Goal: Find specific page/section: Find specific page/section

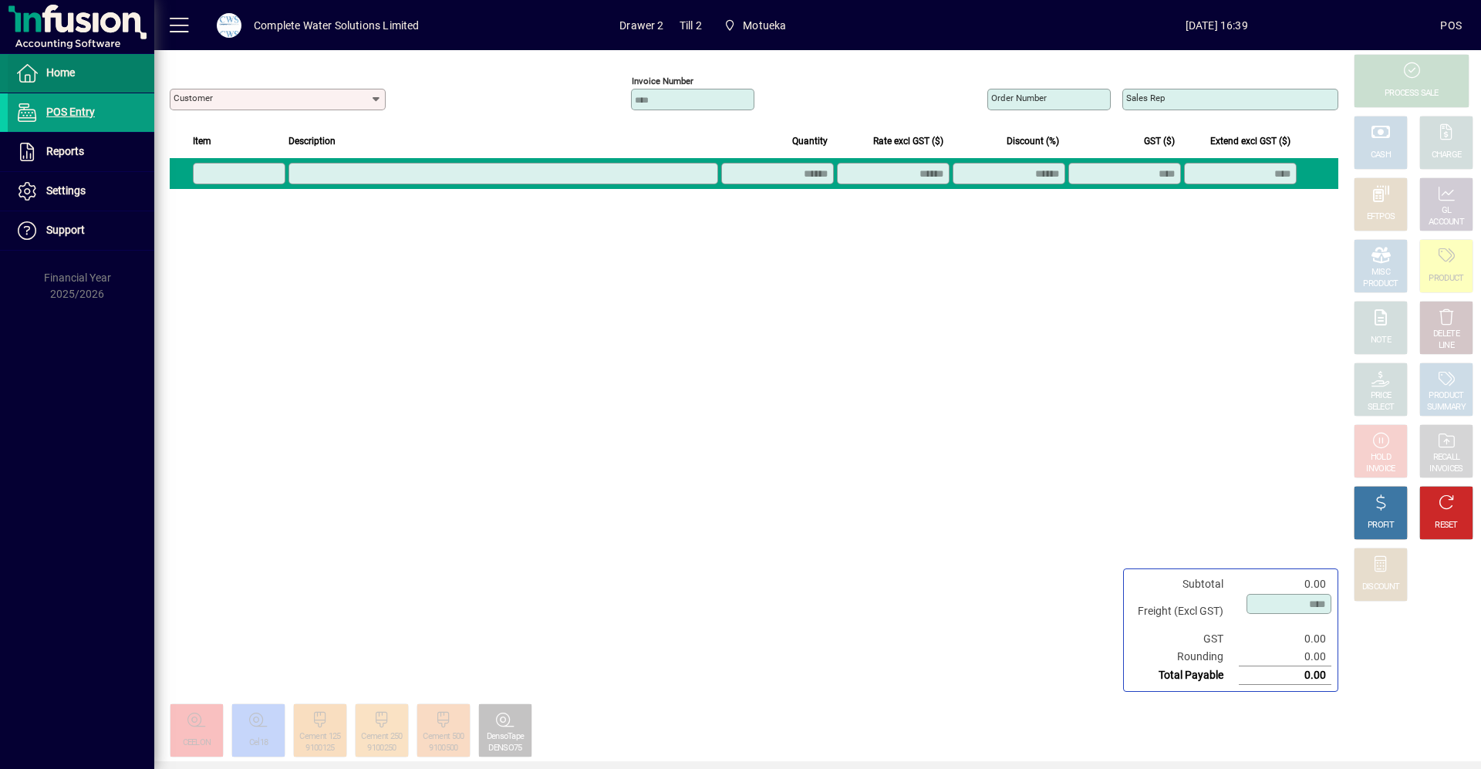
click at [73, 81] on link "Home" at bounding box center [81, 73] width 147 height 39
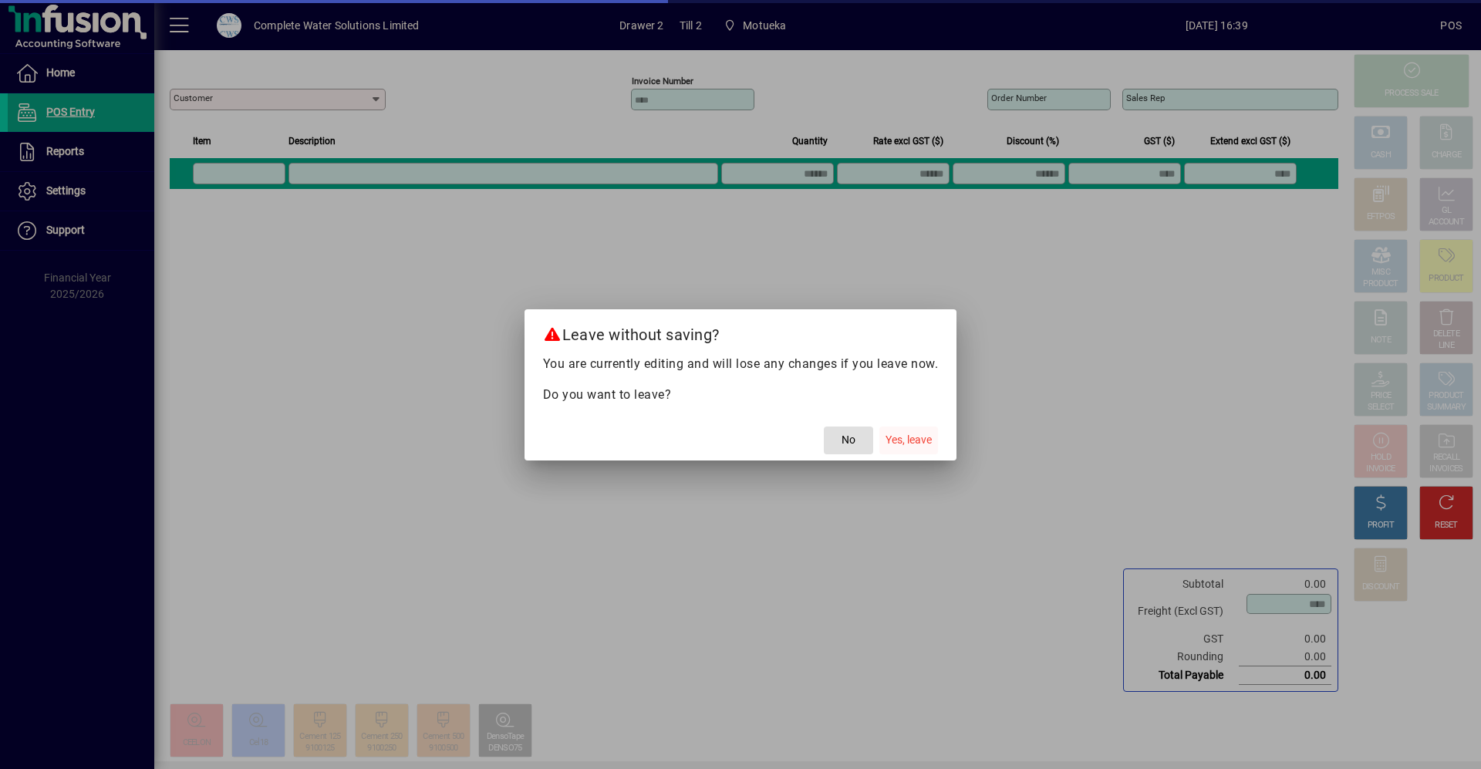
click at [922, 440] on span "Yes, leave" at bounding box center [909, 440] width 46 height 16
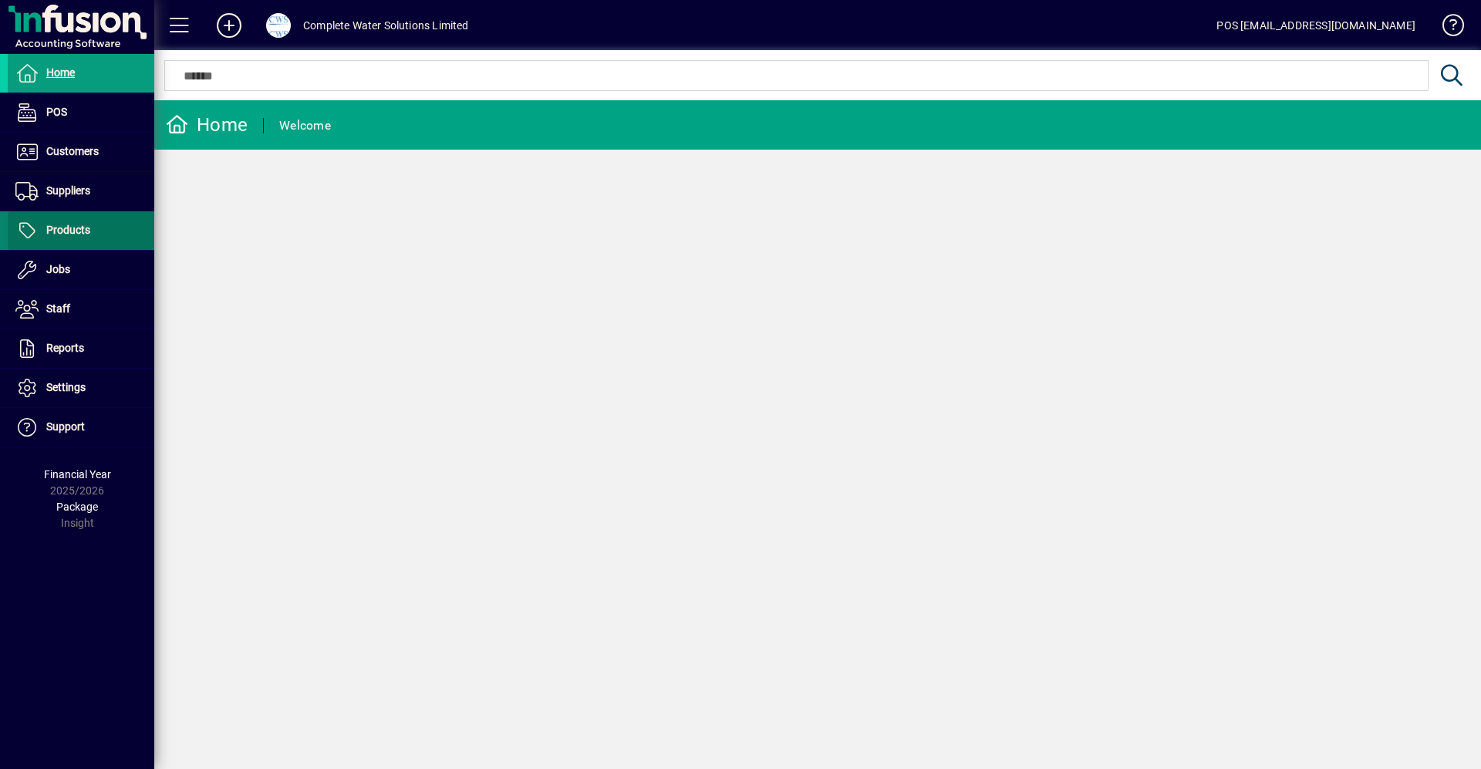
click at [84, 224] on span "Products" at bounding box center [68, 230] width 44 height 12
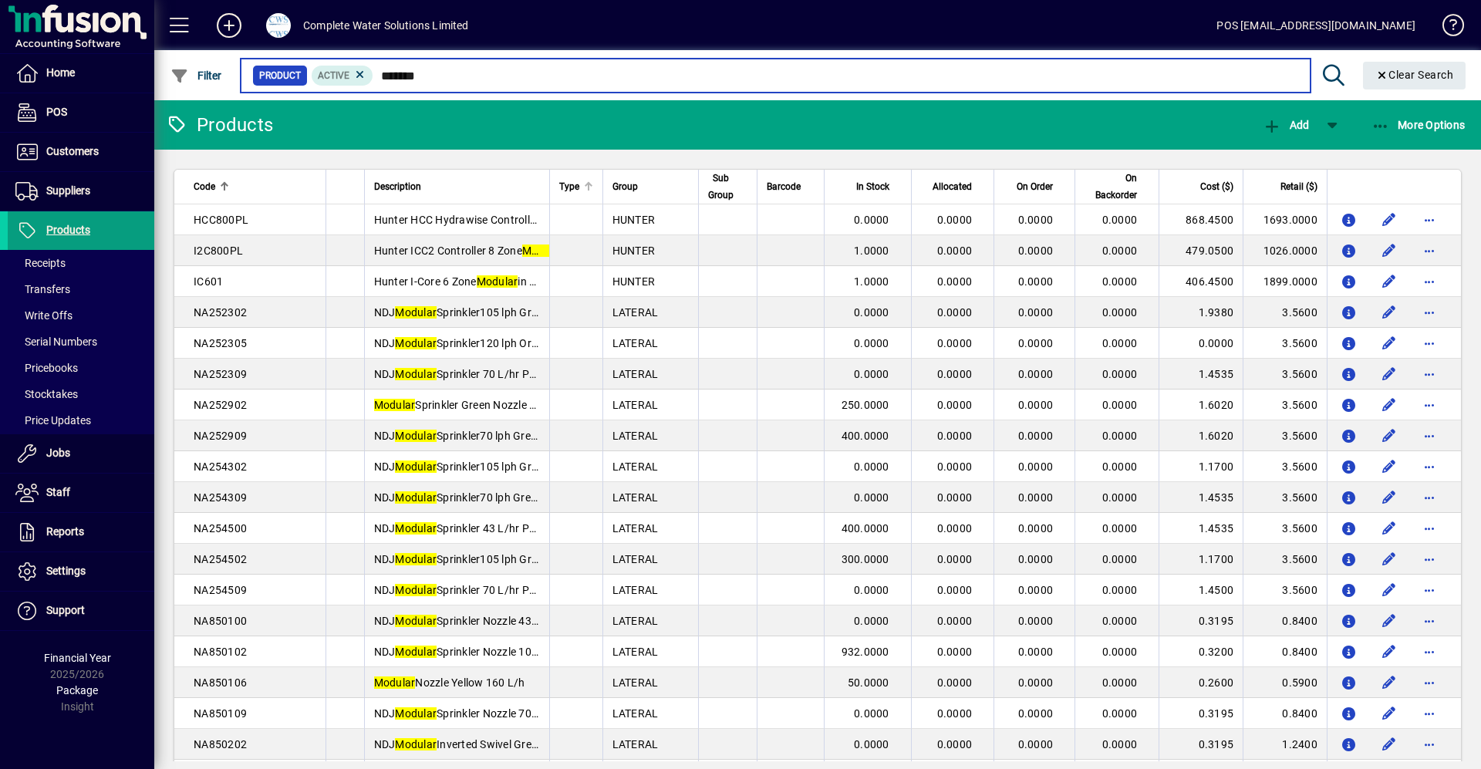
type input "*******"
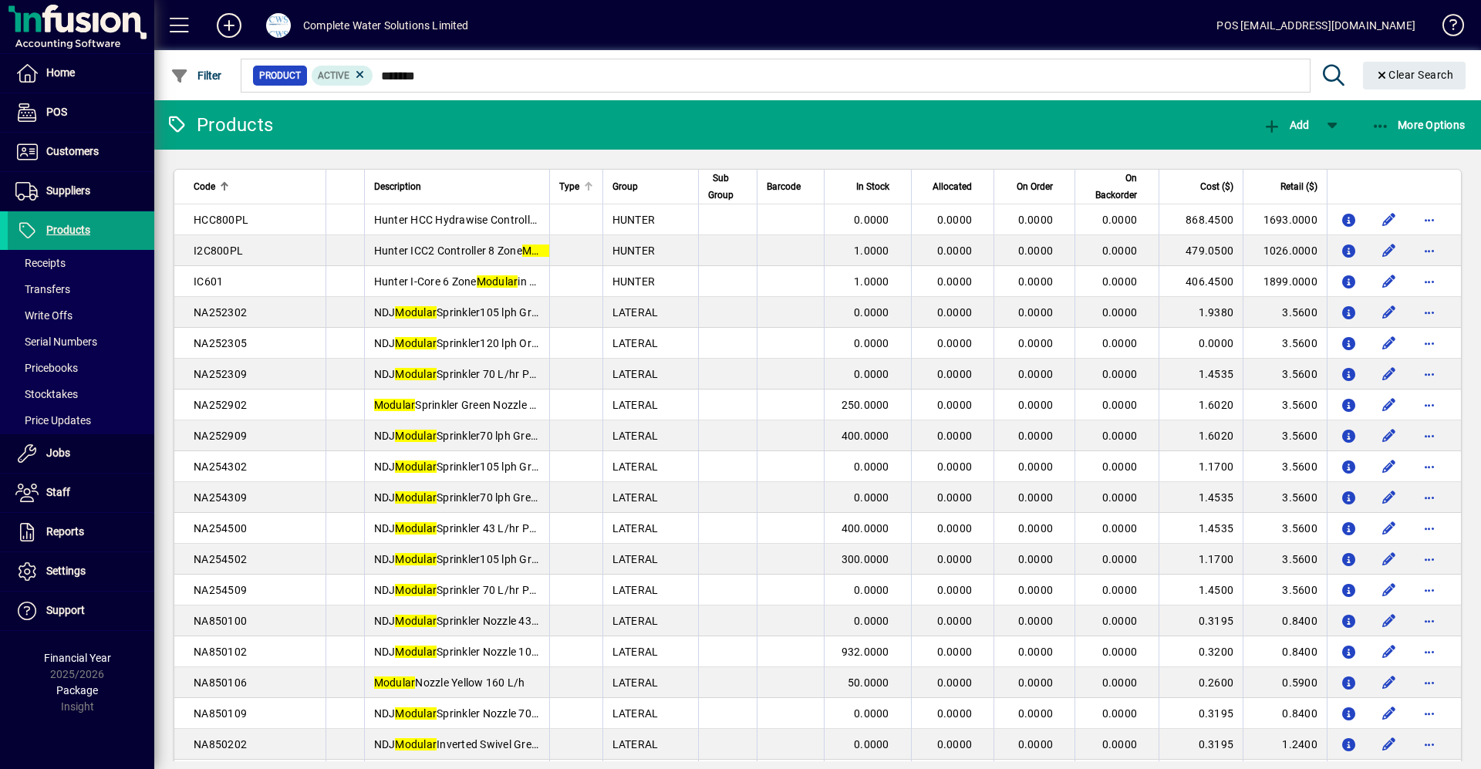
drag, startPoint x: 547, startPoint y: 176, endPoint x: 580, endPoint y: 182, distance: 33.7
click at [580, 182] on th "Type" at bounding box center [575, 187] width 53 height 35
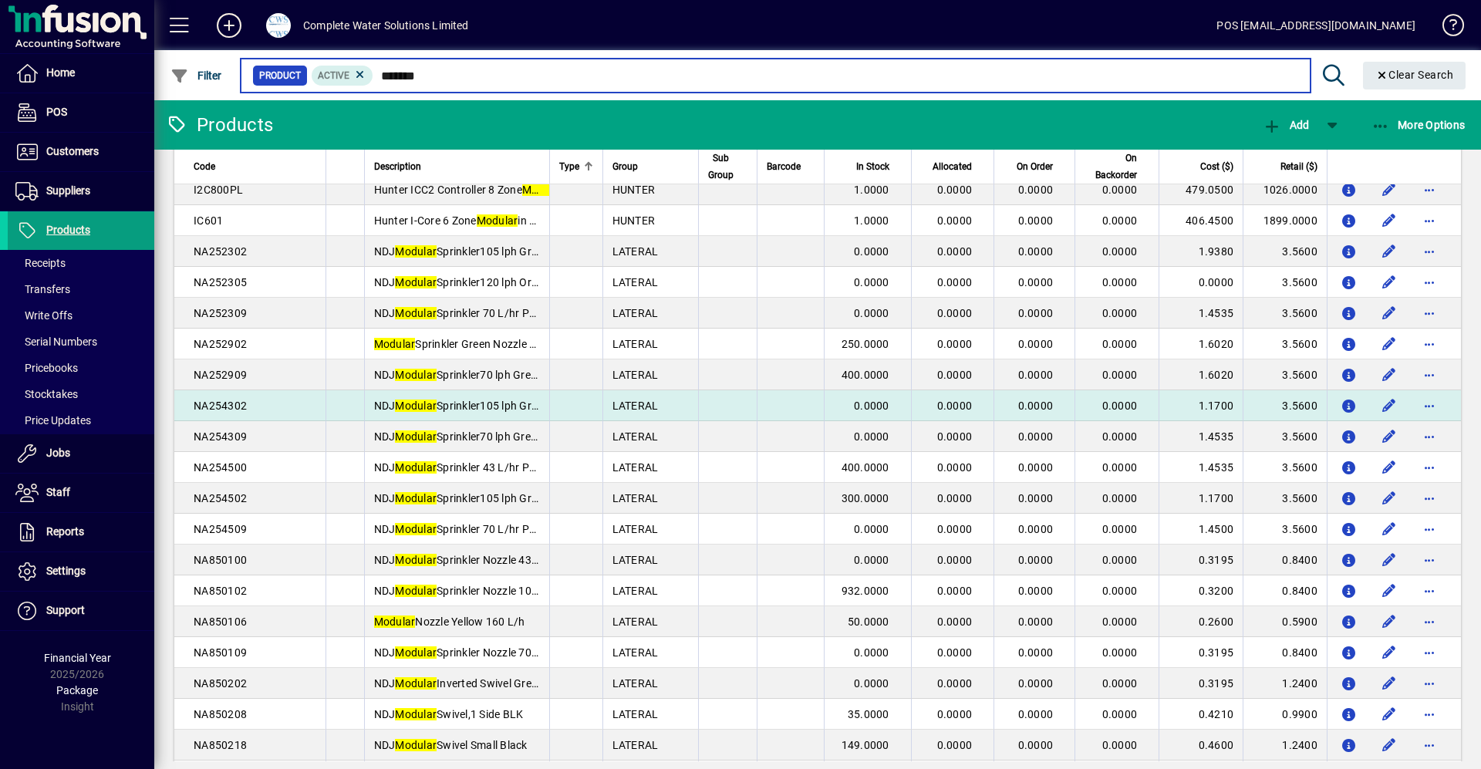
scroll to position [77, 0]
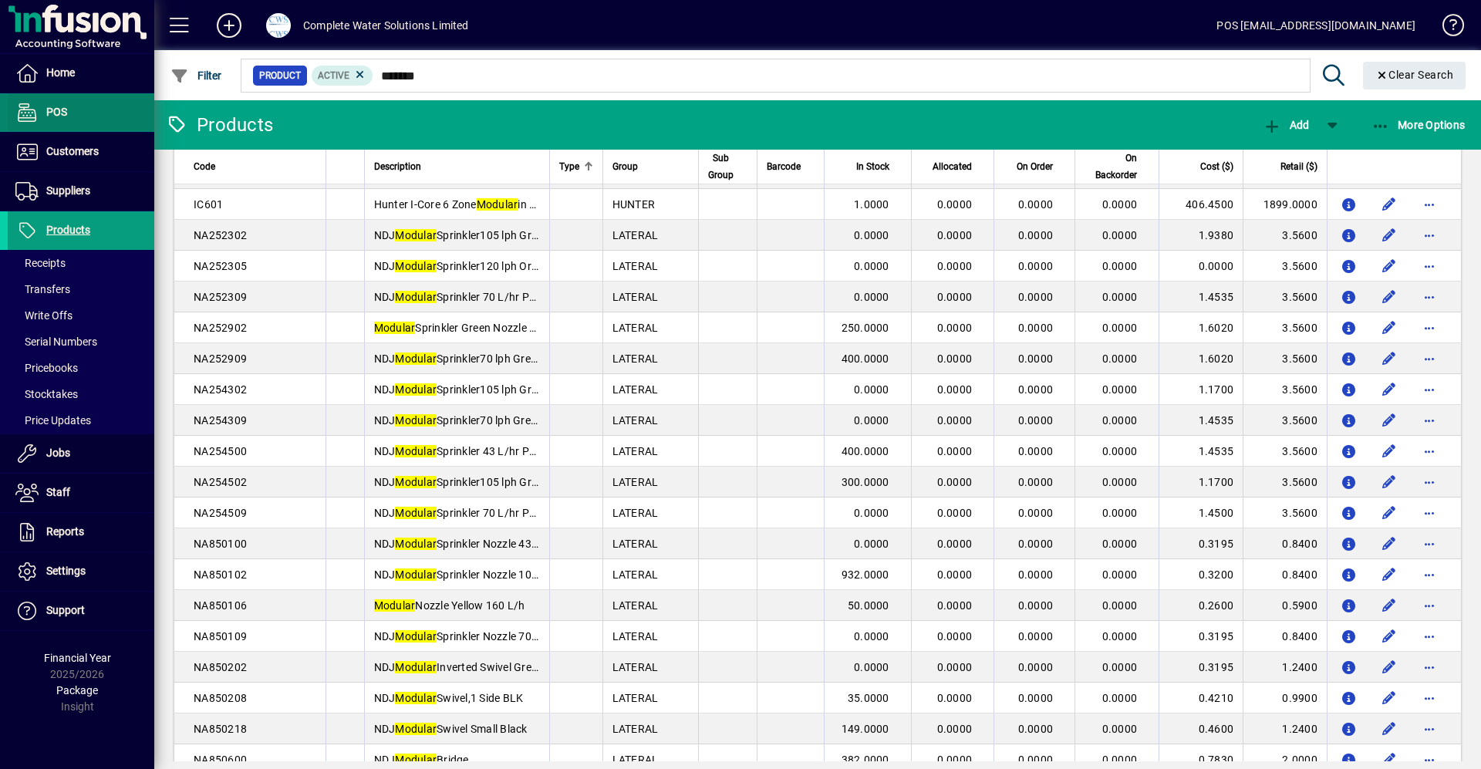
click at [88, 119] on span at bounding box center [81, 112] width 147 height 37
